Goal: Task Accomplishment & Management: Complete application form

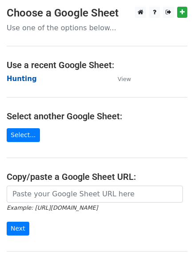
click at [17, 75] on strong "Hunting" at bounding box center [22, 79] width 30 height 8
click at [20, 79] on strong "Hunting" at bounding box center [22, 79] width 30 height 8
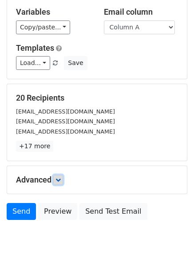
click at [59, 183] on link at bounding box center [58, 180] width 10 height 10
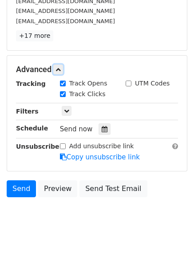
scroll to position [165, 0]
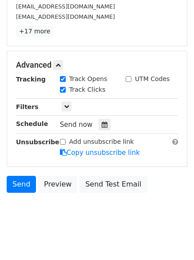
drag, startPoint x: 97, startPoint y: 124, endPoint x: 89, endPoint y: 126, distance: 8.6
click at [102, 124] on icon at bounding box center [105, 124] width 6 height 6
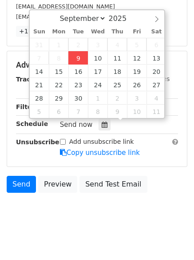
type input "2025-09-09 12:00"
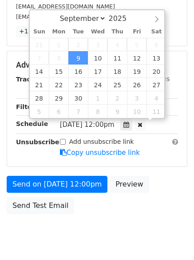
scroll to position [0, 0]
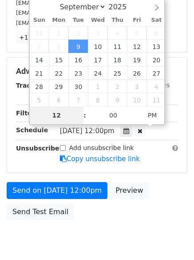
type input "4"
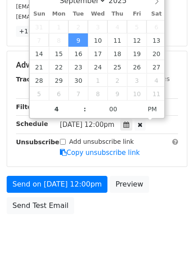
type input "2025-09-09 16:00"
click at [108, 222] on body "New Campaign Daily emails left: 50 Google Sheet: Hunting Variables Copy/paste..…" at bounding box center [97, 48] width 194 height 412
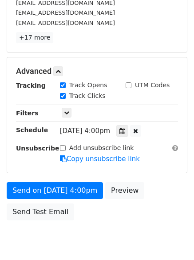
scroll to position [165, 0]
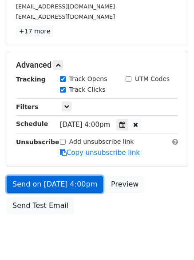
click at [57, 179] on link "Send on Sep 9 at 4:00pm" at bounding box center [55, 184] width 96 height 17
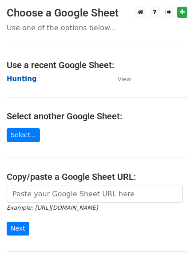
click at [28, 76] on strong "Hunting" at bounding box center [22, 79] width 30 height 8
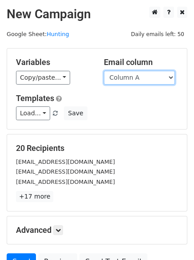
click at [130, 80] on select "Column A Column B Column C Column D Column E" at bounding box center [139, 78] width 71 height 14
select select "Column B"
click at [104, 71] on select "Column A Column B Column C Column D Column E" at bounding box center [139, 78] width 71 height 14
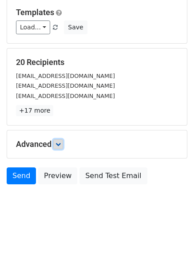
click at [61, 145] on icon at bounding box center [58, 143] width 5 height 5
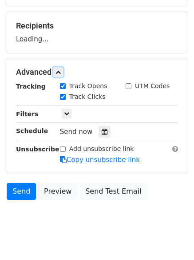
scroll to position [128, 0]
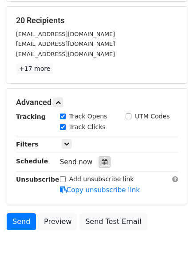
click at [102, 162] on icon at bounding box center [105, 162] width 6 height 6
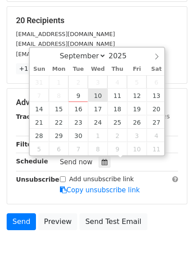
type input "2025-09-10 12:00"
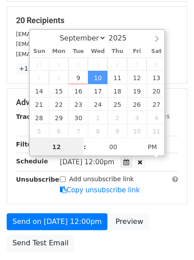
scroll to position [0, 0]
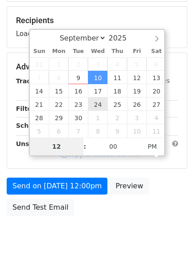
type input "5"
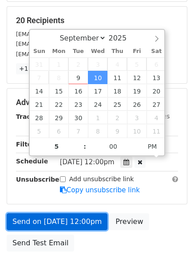
type input "2025-09-10 17:00"
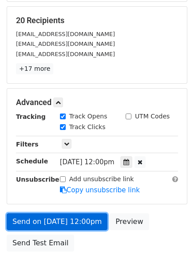
click at [56, 217] on link "Send on Sep 10 at 12:00pm" at bounding box center [57, 221] width 101 height 17
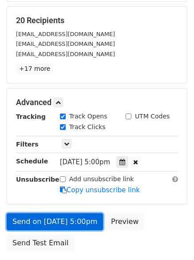
click at [52, 215] on link "Send on Sep 10 at 5:00pm" at bounding box center [55, 221] width 96 height 17
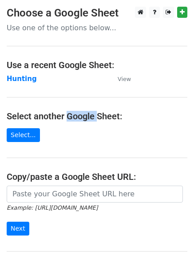
drag, startPoint x: 0, startPoint y: 0, endPoint x: 83, endPoint y: 119, distance: 144.9
click at [85, 118] on h4 "Select another Google Sheet:" at bounding box center [97, 116] width 181 height 11
click at [20, 76] on strong "Hunting" at bounding box center [22, 79] width 30 height 8
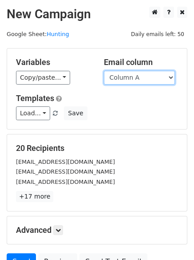
drag, startPoint x: 0, startPoint y: 0, endPoint x: 136, endPoint y: 81, distance: 157.9
click at [136, 81] on select "Column A Column B Column C Column D Column E" at bounding box center [139, 78] width 71 height 14
click at [104, 71] on select "Column A Column B Column C Column D Column E" at bounding box center [139, 78] width 71 height 14
drag, startPoint x: 136, startPoint y: 82, endPoint x: 131, endPoint y: 120, distance: 37.7
click at [131, 121] on div "Variables Copy/paste... {{Column A}} {{Column B}} {{Column C}} {{Column D}} {{C…" at bounding box center [97, 88] width 180 height 80
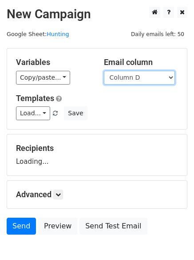
click at [132, 82] on select "Column A Column B Column C Column D Column E" at bounding box center [139, 78] width 71 height 14
select select "Column C"
click at [104, 71] on select "Column A Column B Column C Column D Column E" at bounding box center [139, 78] width 71 height 14
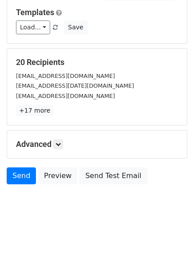
scroll to position [50, 0]
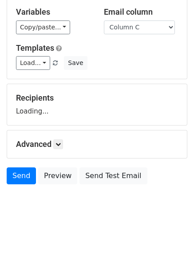
click at [67, 146] on h5 "Advanced" at bounding box center [97, 144] width 162 height 10
click at [55, 140] on h5 "Advanced" at bounding box center [97, 144] width 162 height 10
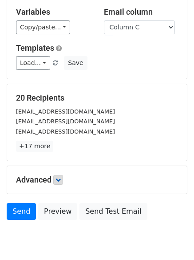
drag, startPoint x: 65, startPoint y: 172, endPoint x: 65, endPoint y: 177, distance: 4.9
click at [65, 176] on div "Advanced Tracking Track Opens UTM Codes Track Clicks Filters Only include sprea…" at bounding box center [97, 180] width 180 height 28
click at [63, 178] on link at bounding box center [58, 180] width 10 height 10
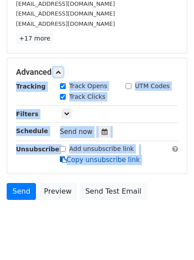
scroll to position [160, 0]
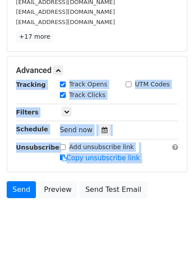
click at [98, 122] on div "Tracking Track Opens UTM Codes Track Clicks Filters Only include spreadsheet ro…" at bounding box center [97, 121] width 162 height 83
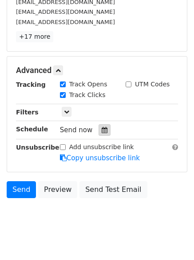
click at [102, 128] on icon at bounding box center [105, 130] width 6 height 6
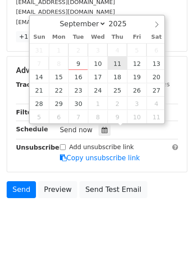
type input "2025-09-11 12:00"
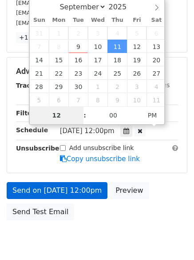
type input "6"
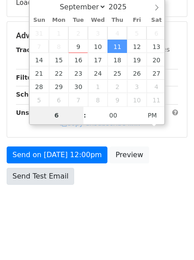
scroll to position [160, 0]
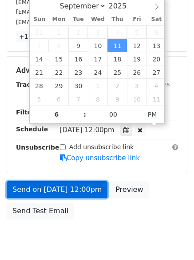
type input "2025-09-11 18:00"
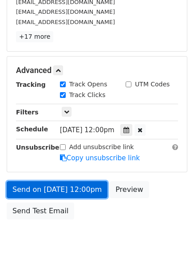
click at [57, 188] on link "Send on Sep 11 at 12:00pm" at bounding box center [57, 189] width 101 height 17
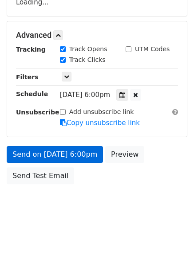
scroll to position [159, 0]
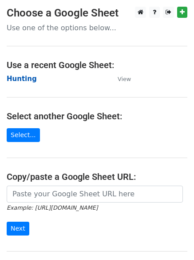
click at [22, 80] on strong "Hunting" at bounding box center [22, 79] width 30 height 8
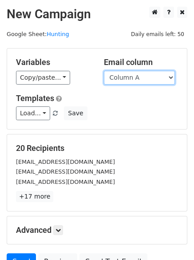
click at [138, 80] on select "Column A Column B Column C Column D Column E" at bounding box center [139, 78] width 71 height 14
select select "Column D"
click at [104, 71] on select "Column A Column B Column C Column D Column E" at bounding box center [139, 78] width 71 height 14
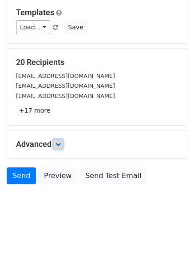
click at [58, 146] on icon at bounding box center [58, 143] width 5 height 5
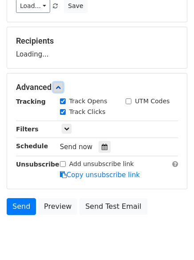
scroll to position [135, 0]
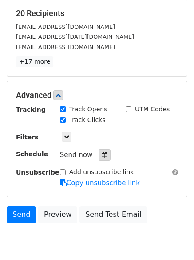
click at [102, 153] on icon at bounding box center [105, 155] width 6 height 6
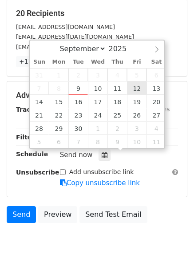
type input "2025-09-12 12:00"
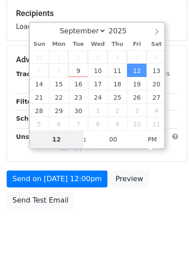
type input "7"
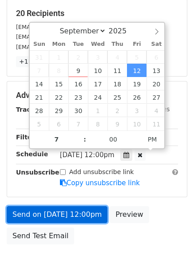
type input "2025-09-12 19:00"
click at [66, 212] on link "Send on Sep 12 at 12:00pm" at bounding box center [57, 214] width 101 height 17
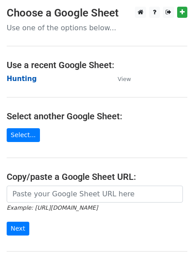
click at [26, 77] on strong "Hunting" at bounding box center [22, 79] width 30 height 8
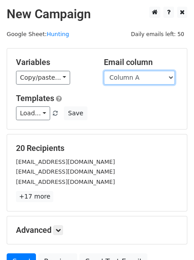
drag, startPoint x: 120, startPoint y: 75, endPoint x: 121, endPoint y: 84, distance: 9.5
click at [120, 75] on select "Column A Column B Column C Column D Column E" at bounding box center [139, 78] width 71 height 14
select select "Column E"
click at [104, 71] on select "Column A Column B Column C Column D Column E" at bounding box center [139, 78] width 71 height 14
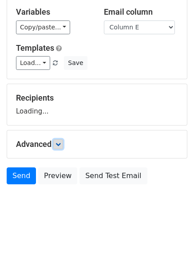
click at [61, 147] on link at bounding box center [58, 144] width 10 height 10
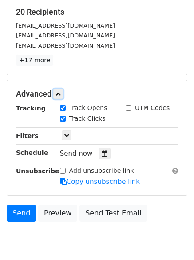
scroll to position [137, 0]
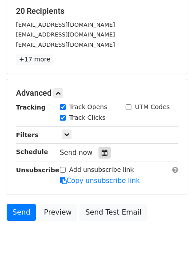
click at [102, 149] on icon at bounding box center [105, 152] width 6 height 6
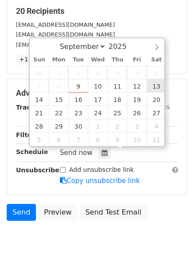
type input "[DATE] 12:00"
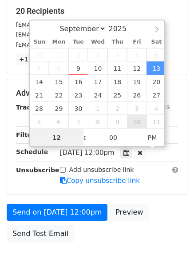
scroll to position [0, 0]
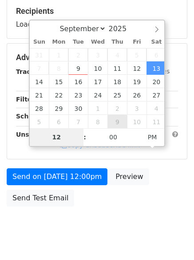
type input "8"
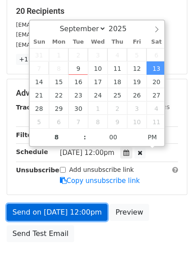
type input "[DATE] 20:00"
click at [64, 212] on link "Send on [DATE] 12:00pm" at bounding box center [57, 212] width 101 height 17
